Goal: Transaction & Acquisition: Purchase product/service

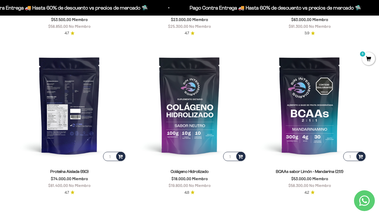
scroll to position [353, 0]
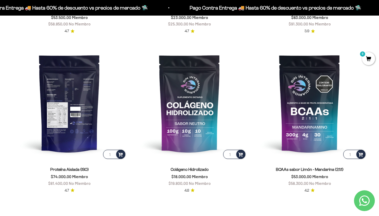
click at [65, 100] on img at bounding box center [69, 104] width 114 height 114
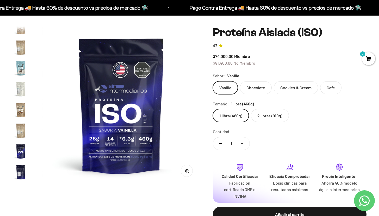
scroll to position [33, 0]
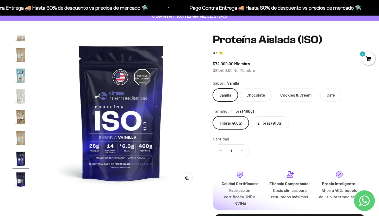
click at [247, 94] on label "Chocolate" at bounding box center [256, 95] width 32 height 13
click at [213, 89] on input "Chocolate" at bounding box center [212, 88] width 0 height 0
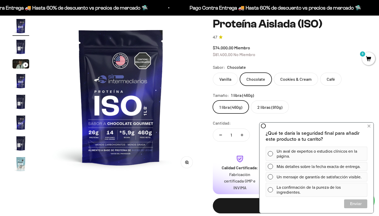
scroll to position [49, 0]
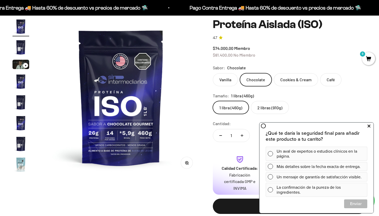
click at [367, 127] on button at bounding box center [368, 126] width 9 height 8
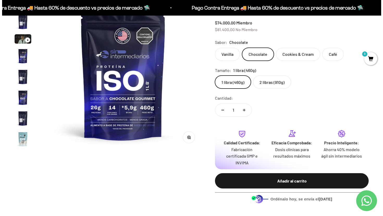
scroll to position [79, 0]
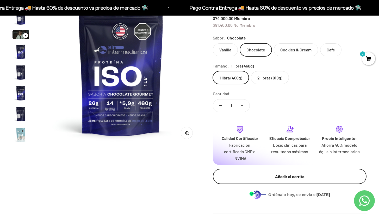
click at [283, 180] on div "Añadir al carrito" at bounding box center [289, 177] width 133 height 7
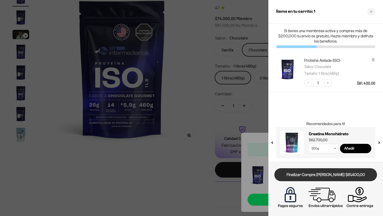
click at [309, 173] on link "Finalizar Compra [PERSON_NAME] $81.400,00" at bounding box center [325, 175] width 103 height 13
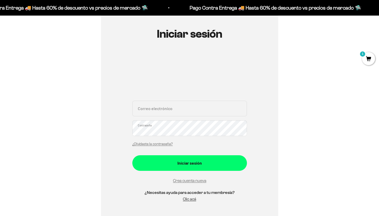
scroll to position [52, 0]
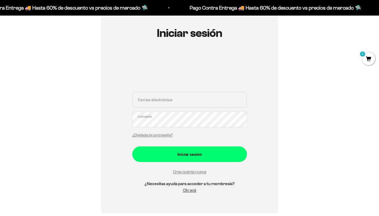
click at [179, 105] on input "Correo electrónico" at bounding box center [189, 100] width 114 height 16
type input "[EMAIL_ADDRESS][DOMAIN_NAME]"
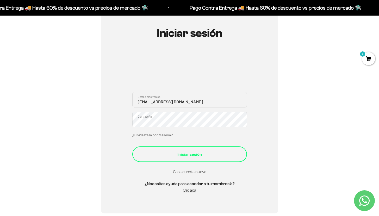
click at [183, 154] on div "Iniciar sesión" at bounding box center [190, 154] width 94 height 7
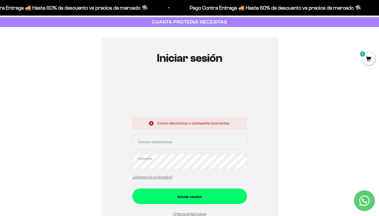
scroll to position [27, 0]
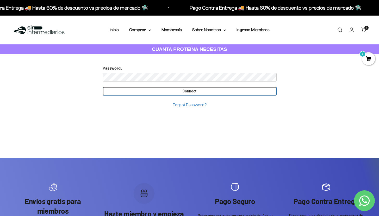
click at [208, 90] on input "Connect" at bounding box center [190, 91] width 174 height 9
